Goal: Information Seeking & Learning: Compare options

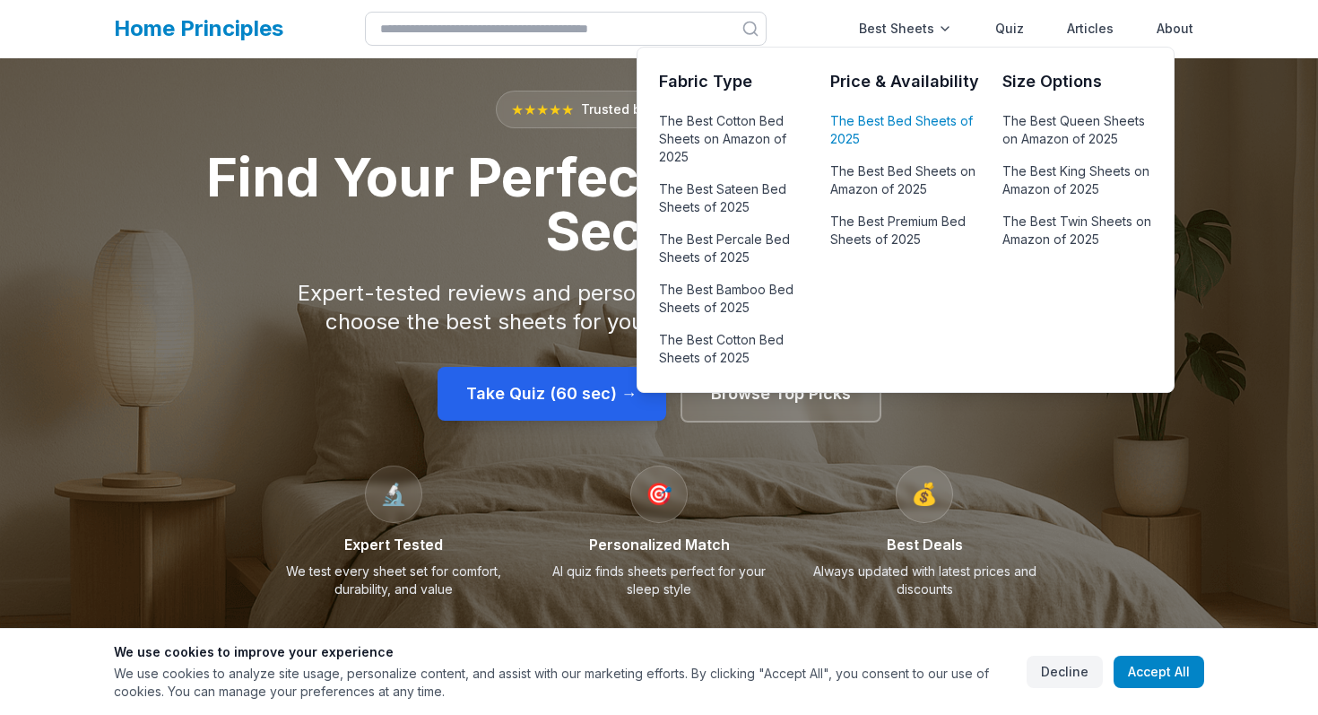
click at [877, 127] on link "The Best Bed Sheets of 2025" at bounding box center [905, 130] width 150 height 43
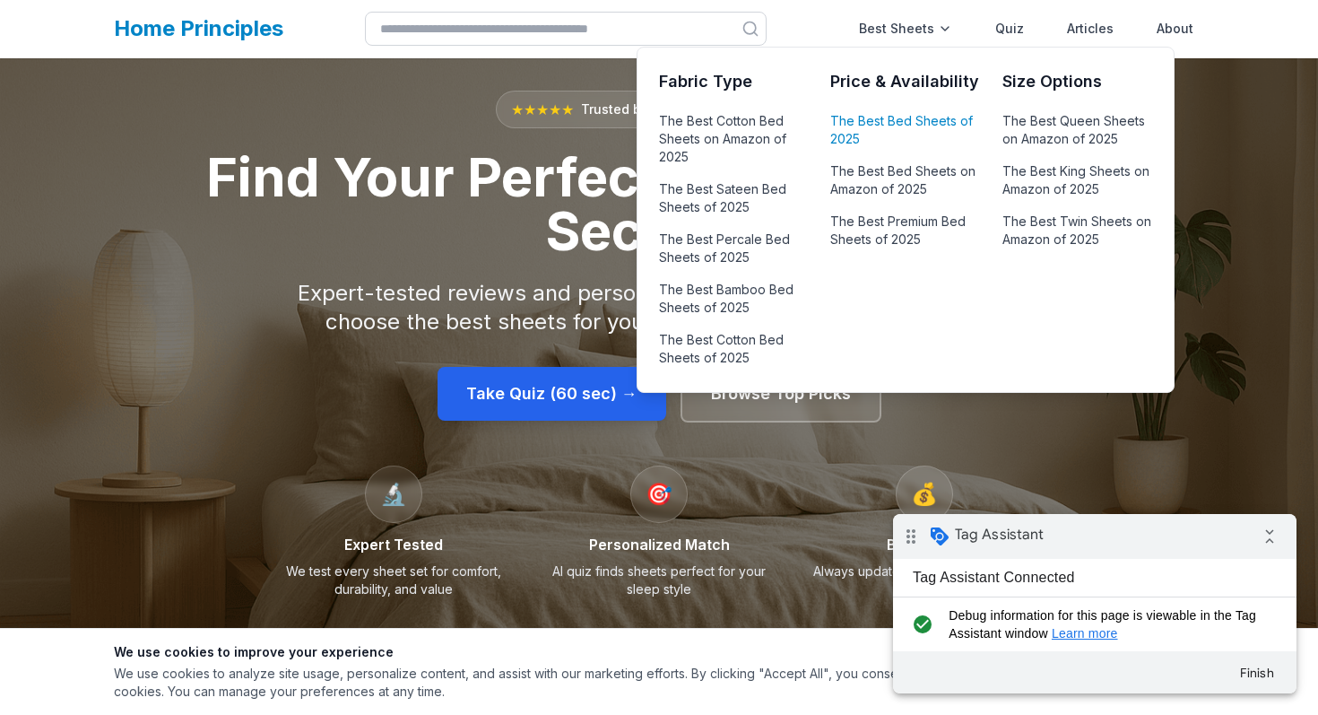
click at [899, 120] on link "The Best Bed Sheets of 2025" at bounding box center [905, 130] width 150 height 43
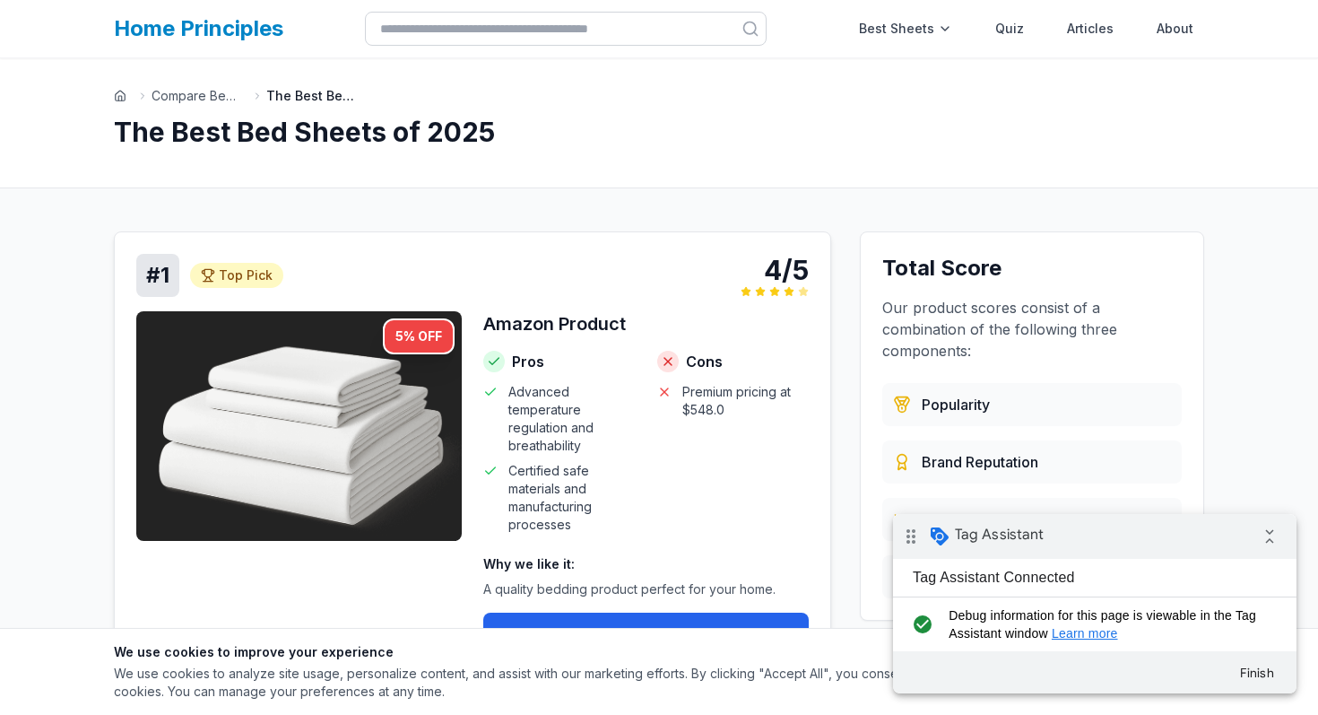
click at [543, 289] on div "# 1 Top Pick Top Pick 4/5" at bounding box center [472, 275] width 673 height 43
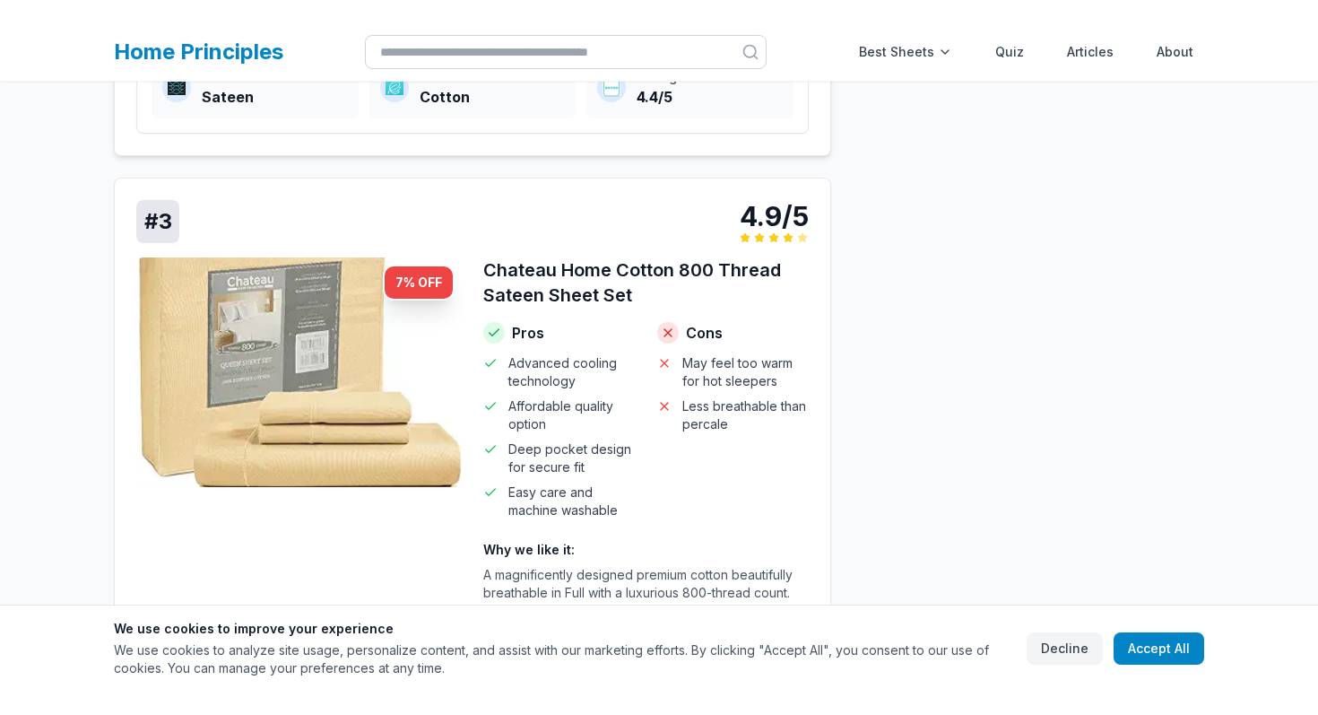
scroll to position [1452, 0]
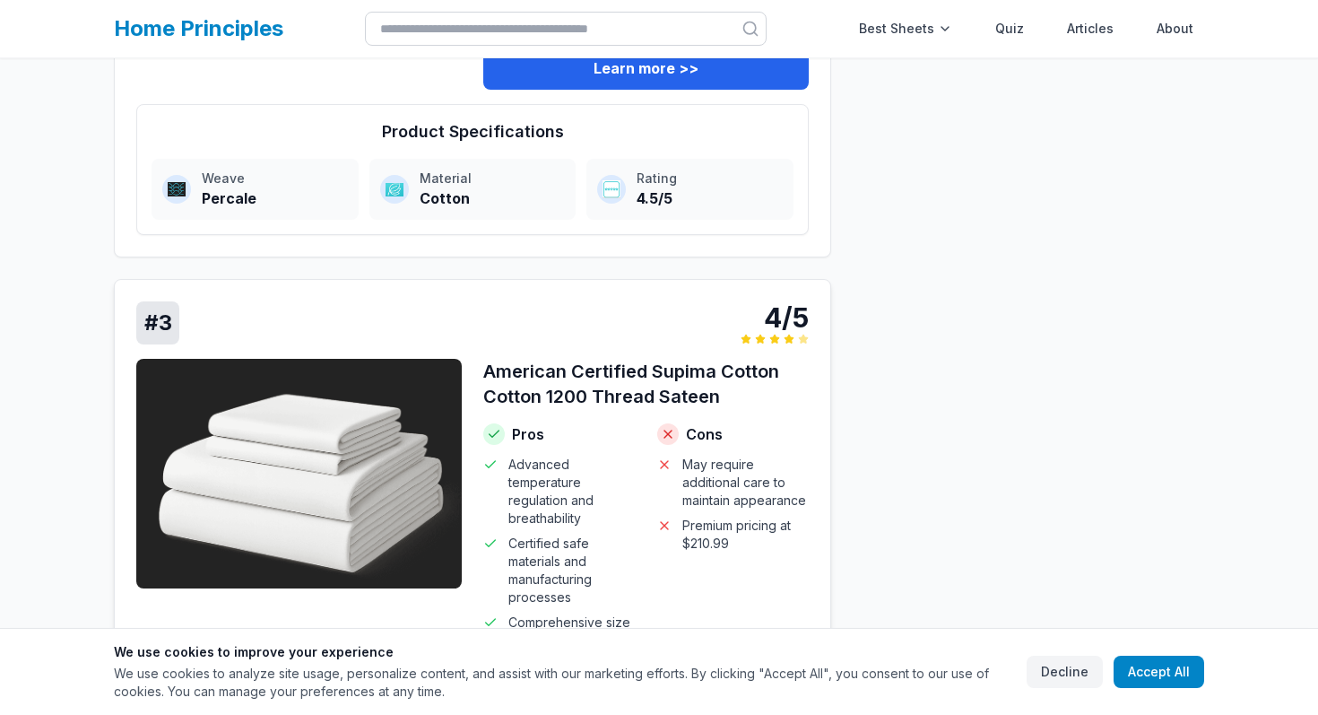
click at [317, 339] on div "# 3 4/5" at bounding box center [472, 322] width 673 height 43
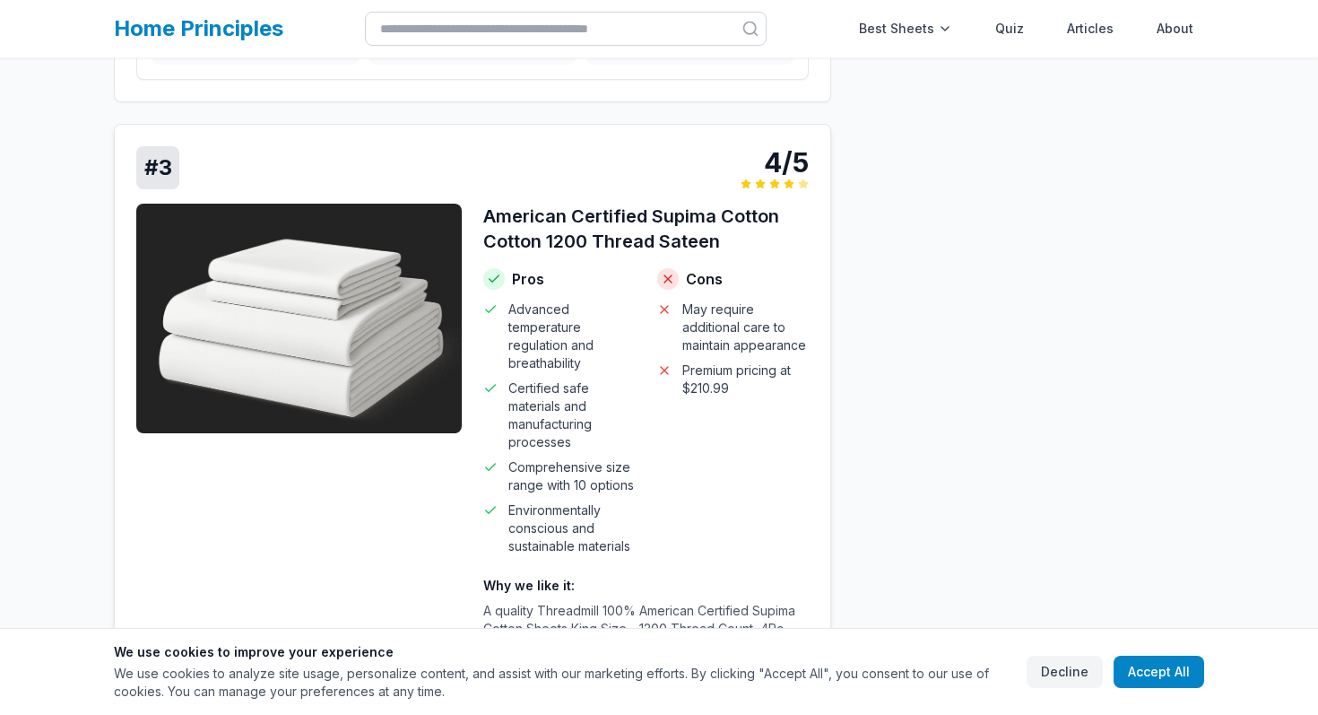
scroll to position [1606, 0]
click at [328, 404] on img at bounding box center [299, 319] width 326 height 230
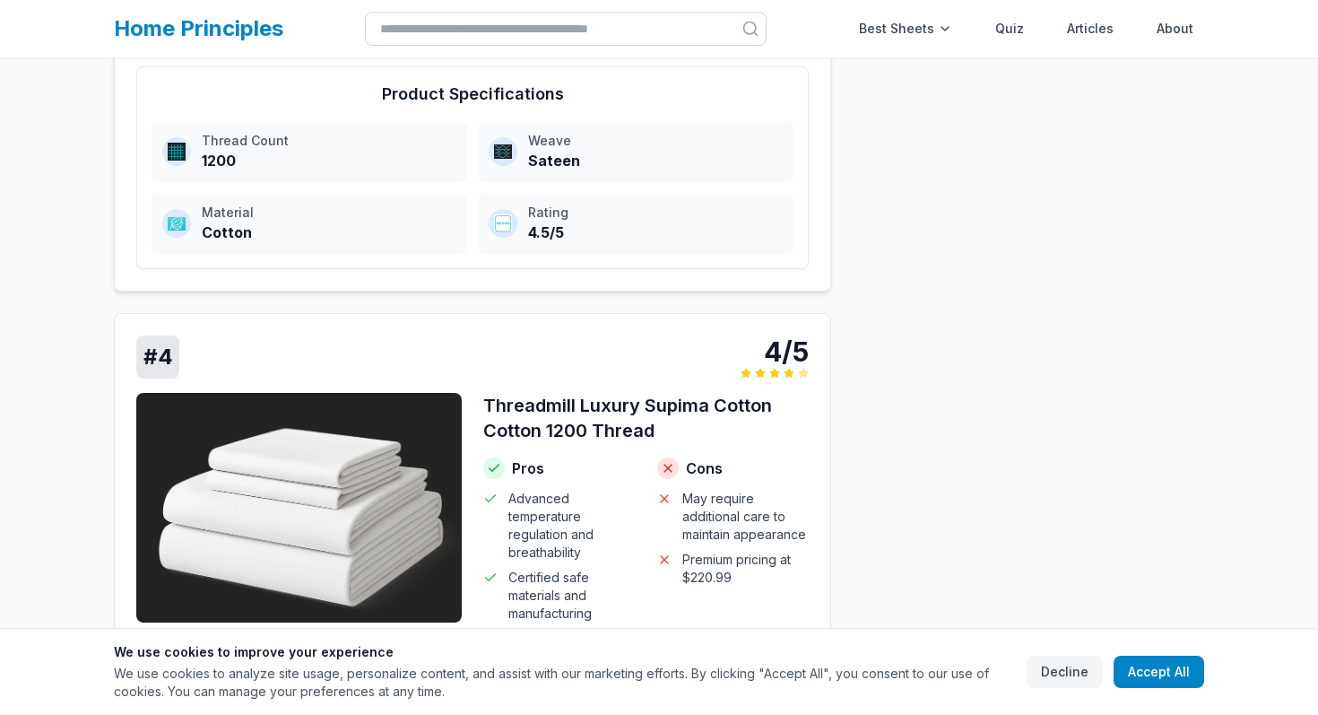
scroll to position [2336, 0]
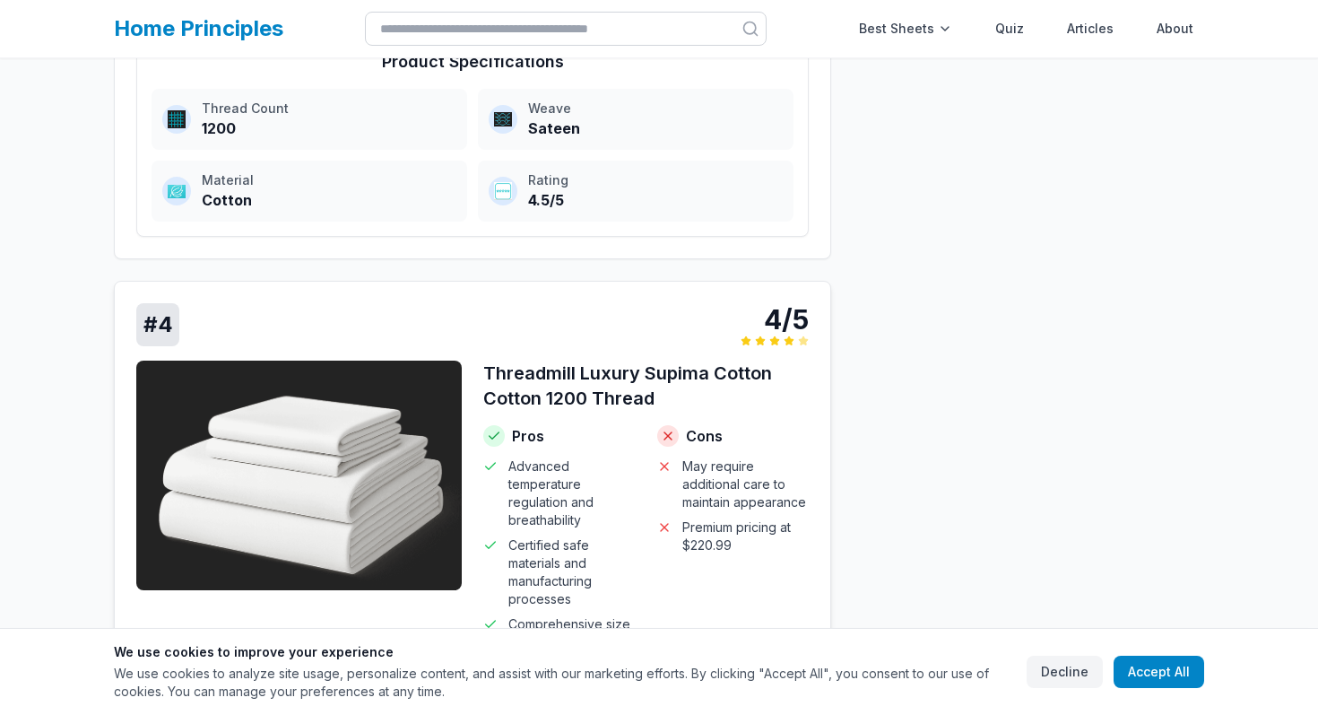
click at [344, 380] on img at bounding box center [299, 475] width 326 height 230
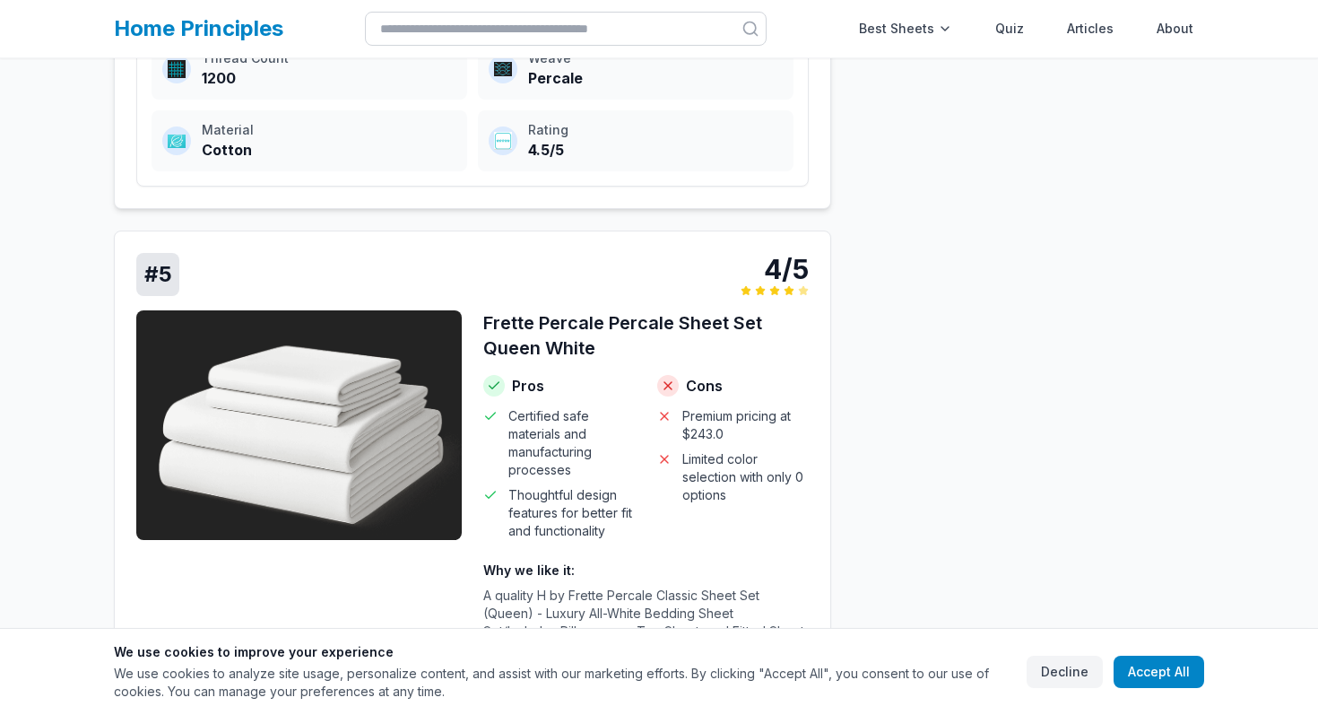
scroll to position [3279, 0]
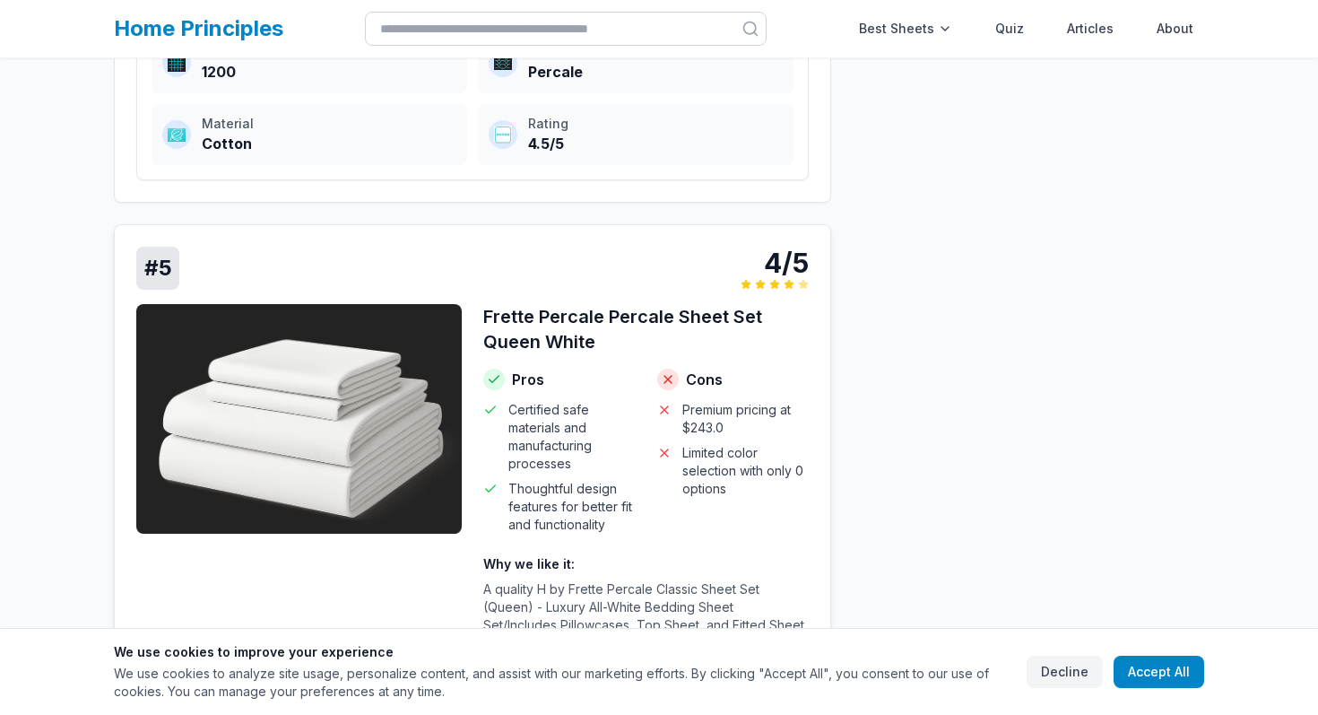
click at [358, 421] on img at bounding box center [299, 419] width 326 height 230
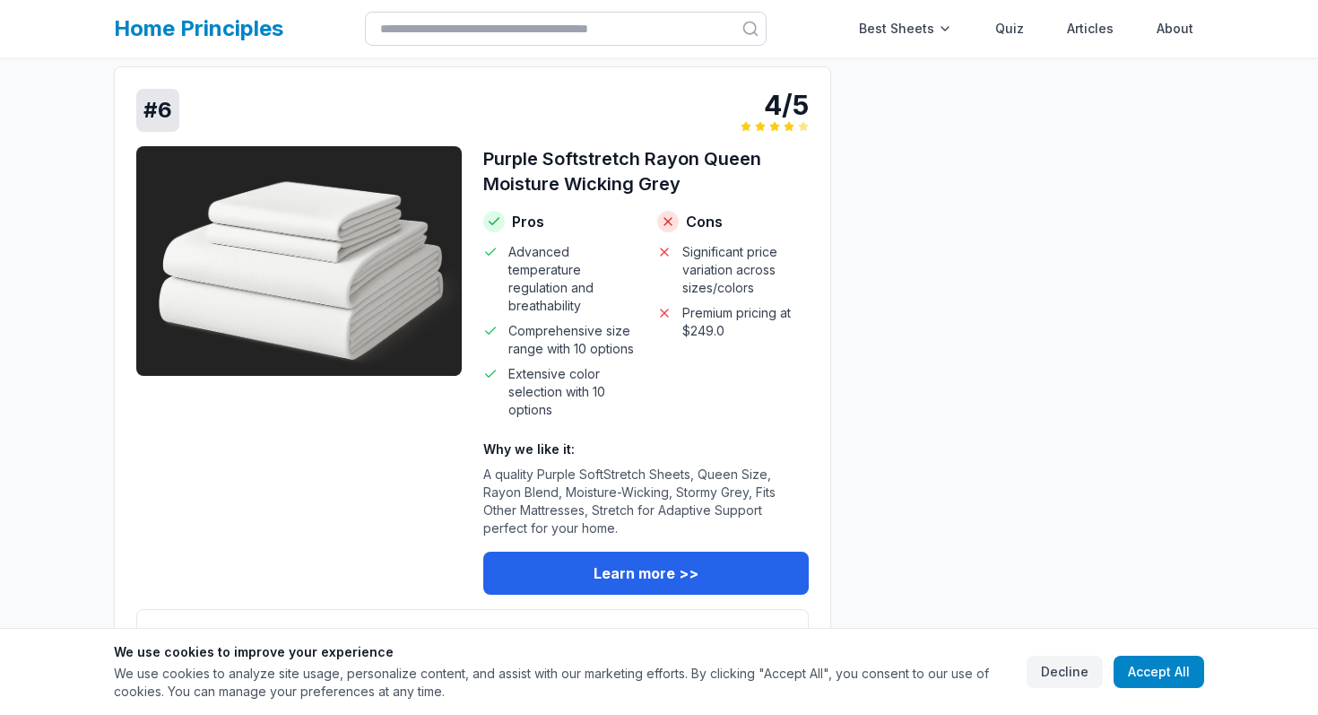
scroll to position [4130, 0]
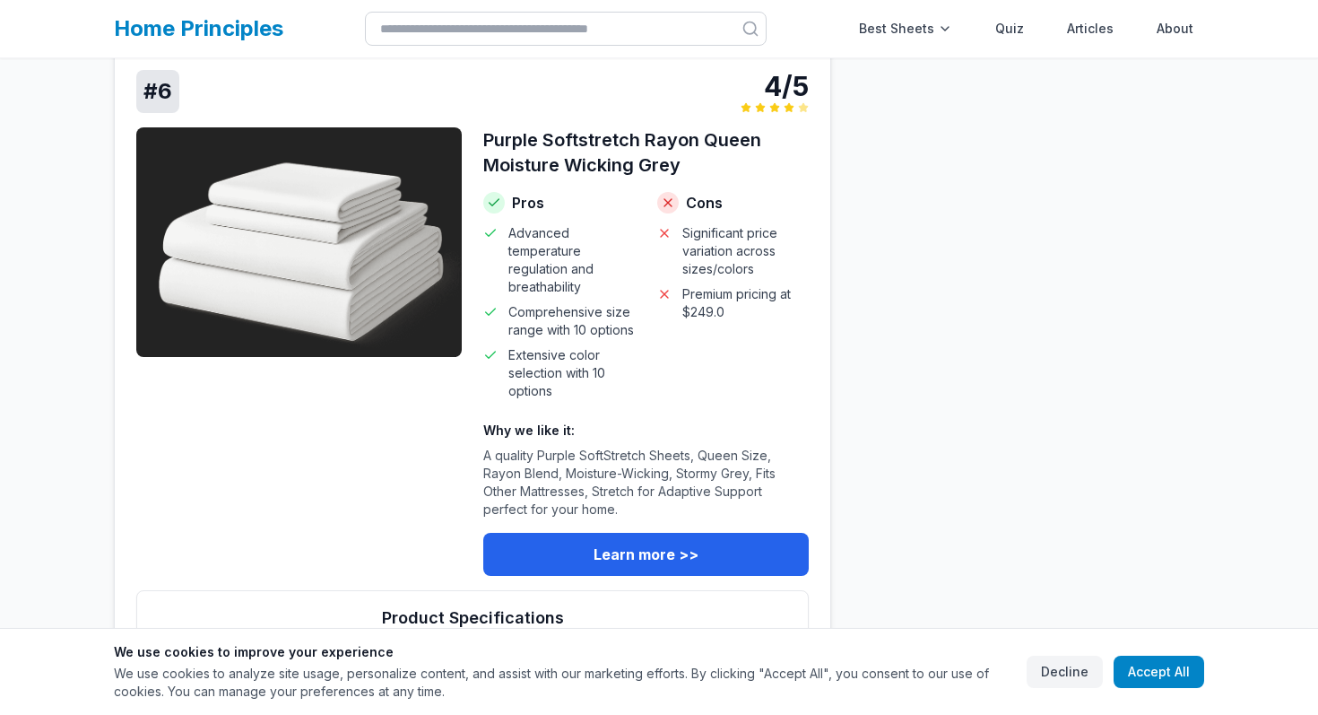
click at [326, 256] on img at bounding box center [299, 242] width 326 height 230
